Goal: Check status: Check status

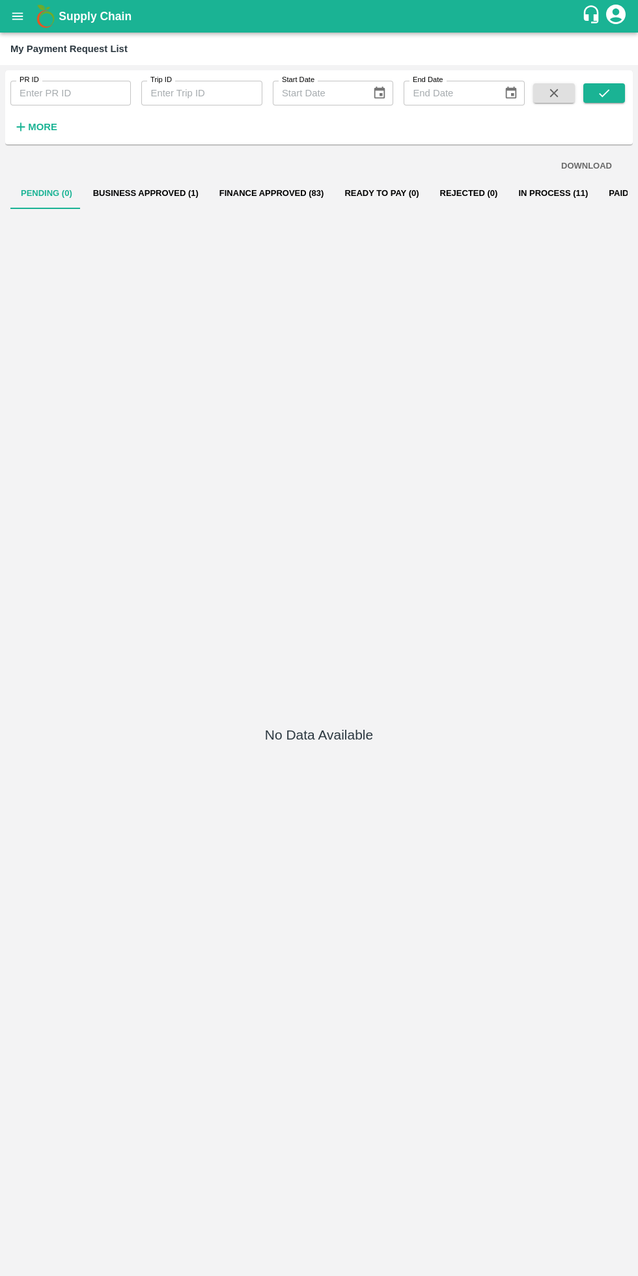
click at [169, 193] on button "Business Approved (1)" at bounding box center [146, 193] width 126 height 31
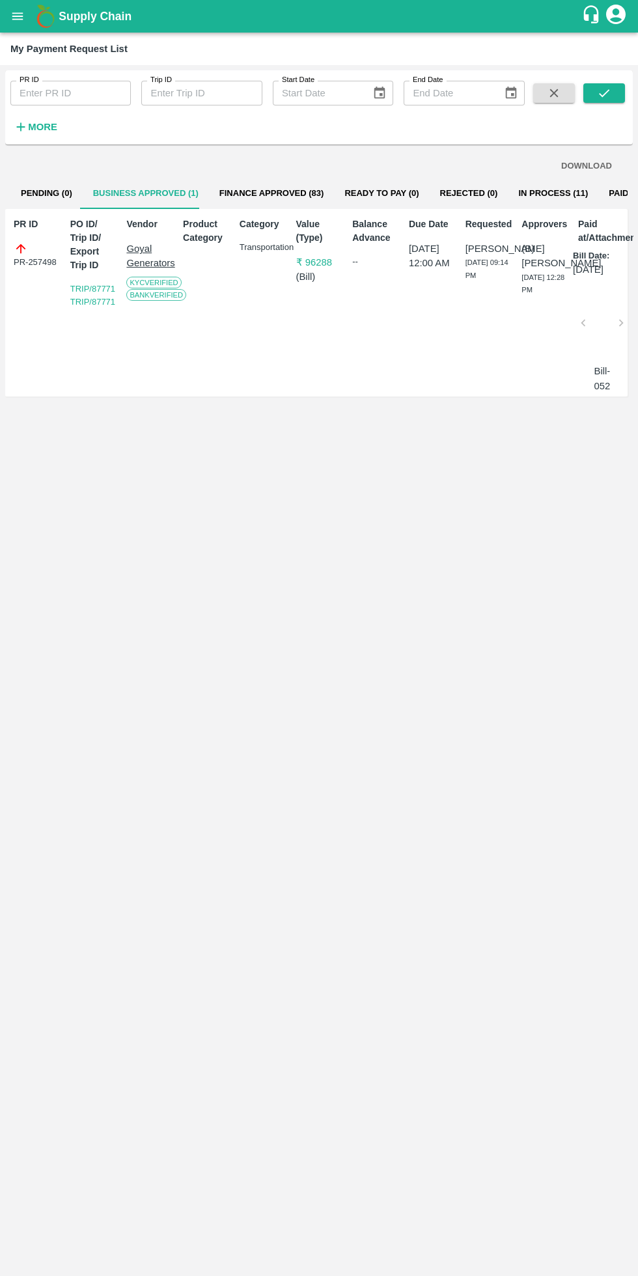
click at [290, 193] on button "Finance Approved (83)" at bounding box center [272, 193] width 126 height 31
